Goal: Information Seeking & Learning: Learn about a topic

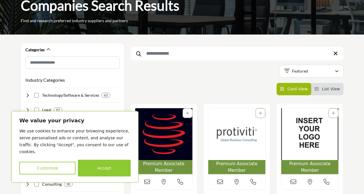
scroll to position [58, 0]
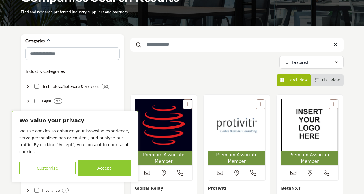
click at [167, 45] on input "Search Keyword" at bounding box center [236, 45] width 213 height 14
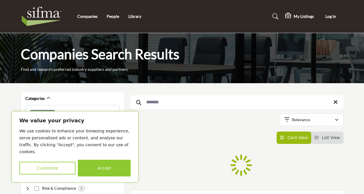
type input "*******"
click at [104, 172] on button "Accept" at bounding box center [104, 168] width 53 height 17
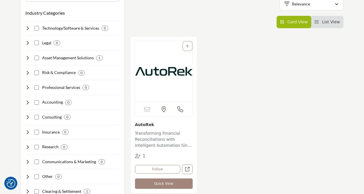
scroll to position [144, 0]
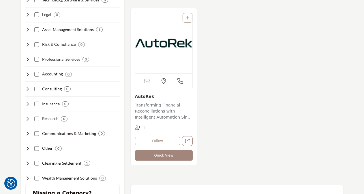
click at [152, 111] on p "Transforming Financial Reconciliations with Intelligent Automation Since 1994 O…" at bounding box center [164, 111] width 58 height 19
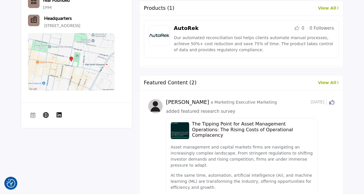
scroll to position [202, 0]
